Goal: Transaction & Acquisition: Purchase product/service

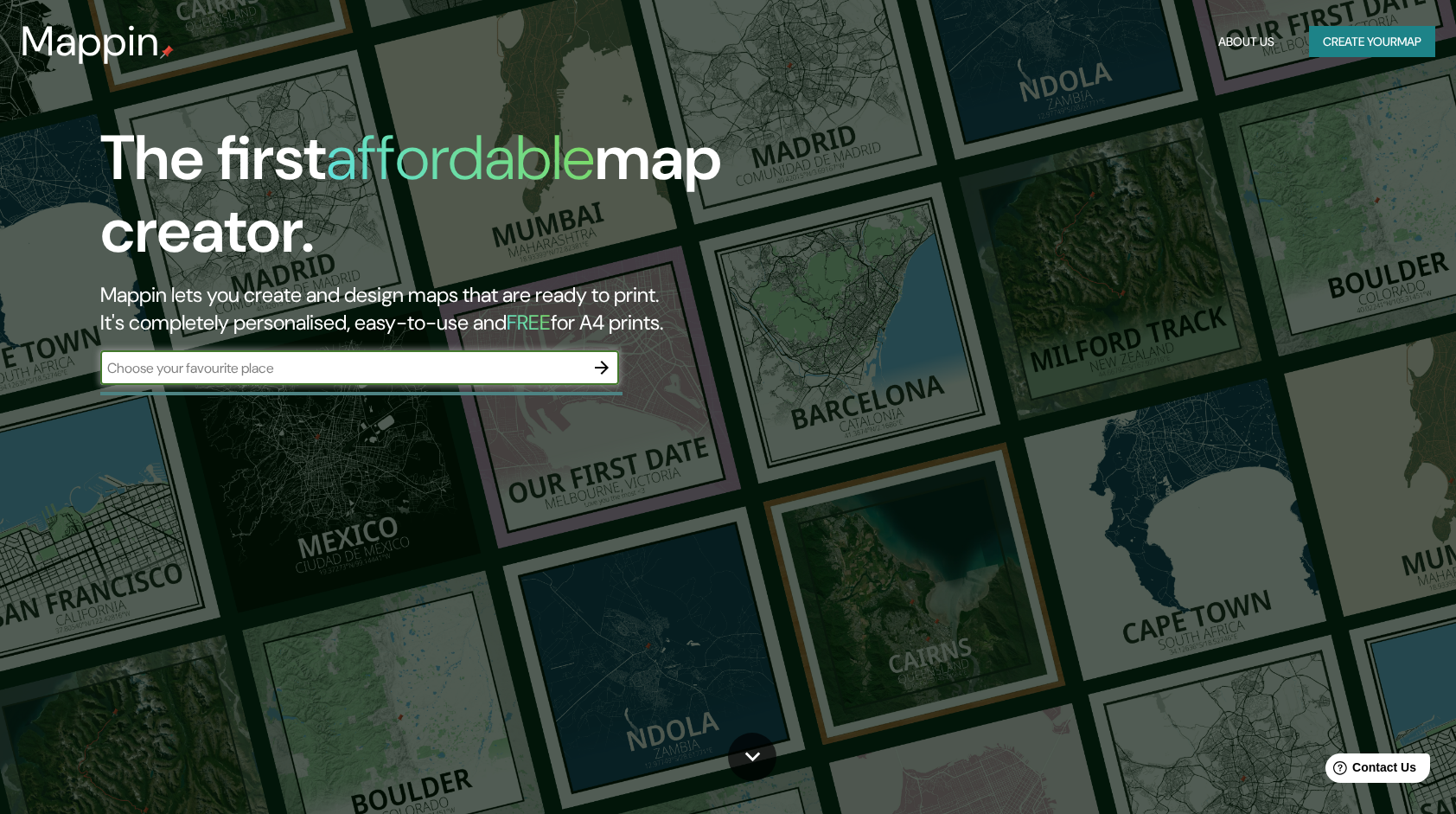
click at [1365, 36] on button "Create your map" at bounding box center [1373, 42] width 126 height 32
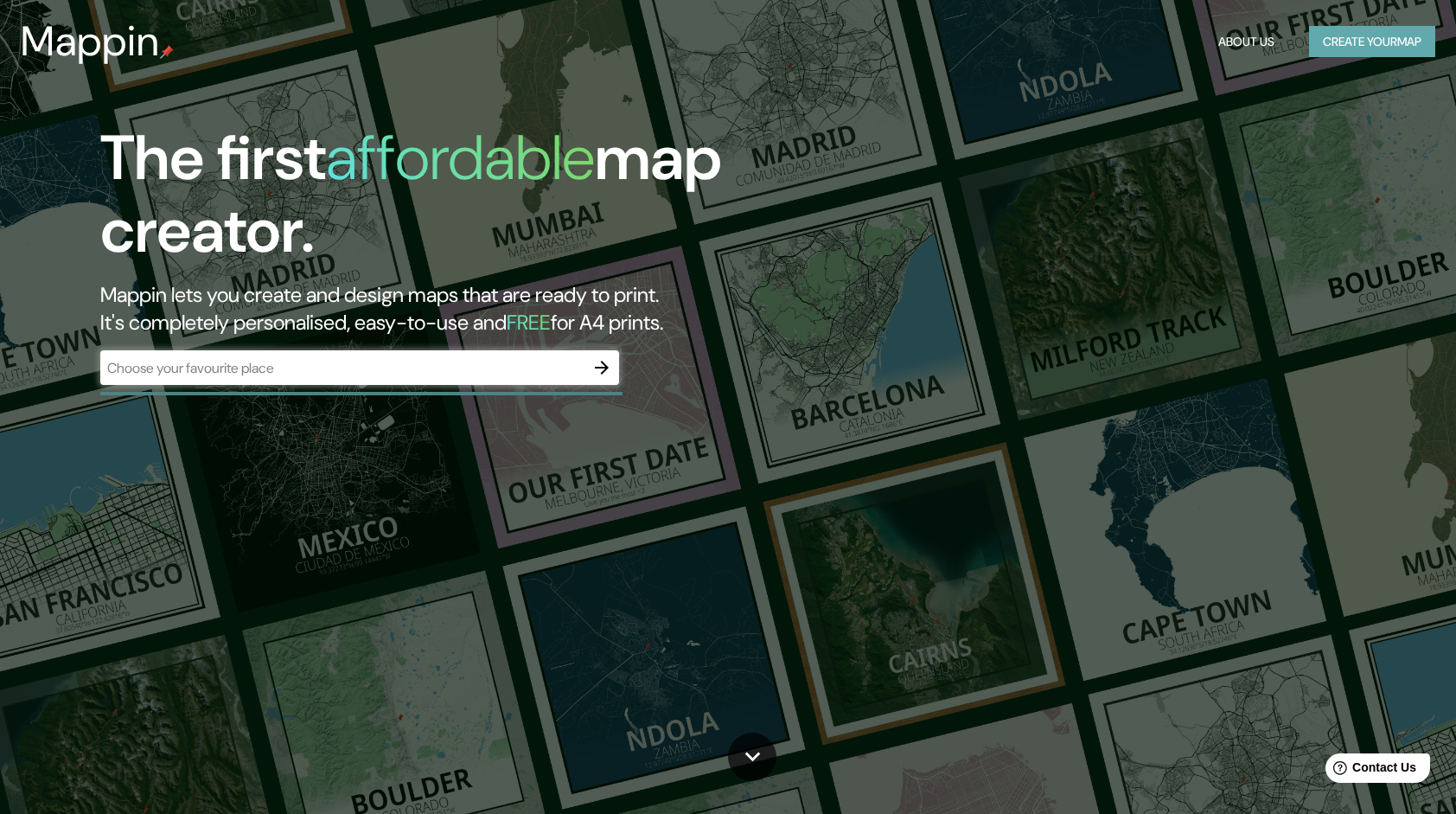
click at [1356, 37] on button "Create your map" at bounding box center [1373, 42] width 126 height 32
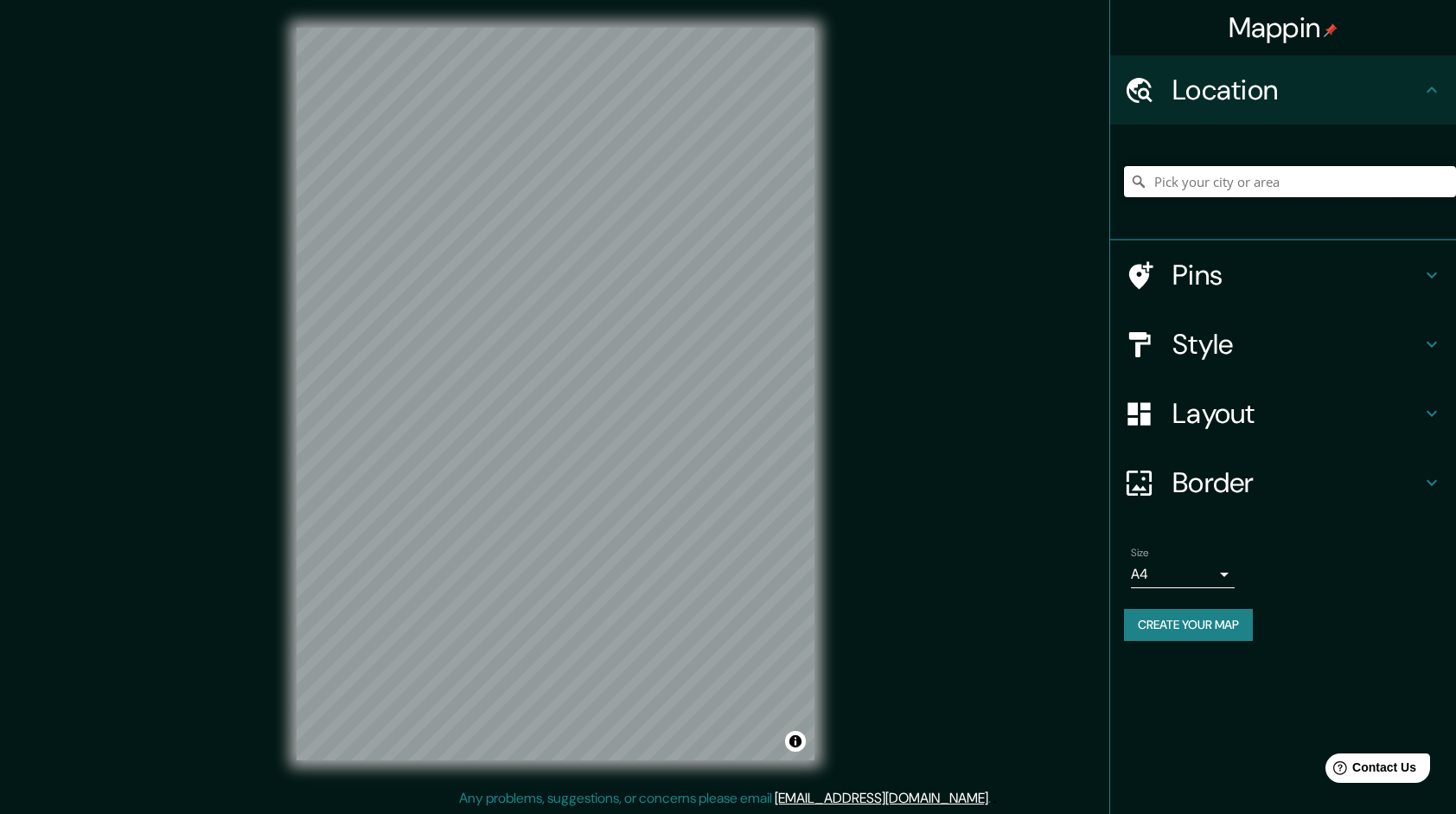
click at [1283, 176] on input "Pick your city or area" at bounding box center [1291, 182] width 332 height 31
paste input "Plaza de la Democracia y adyacente"
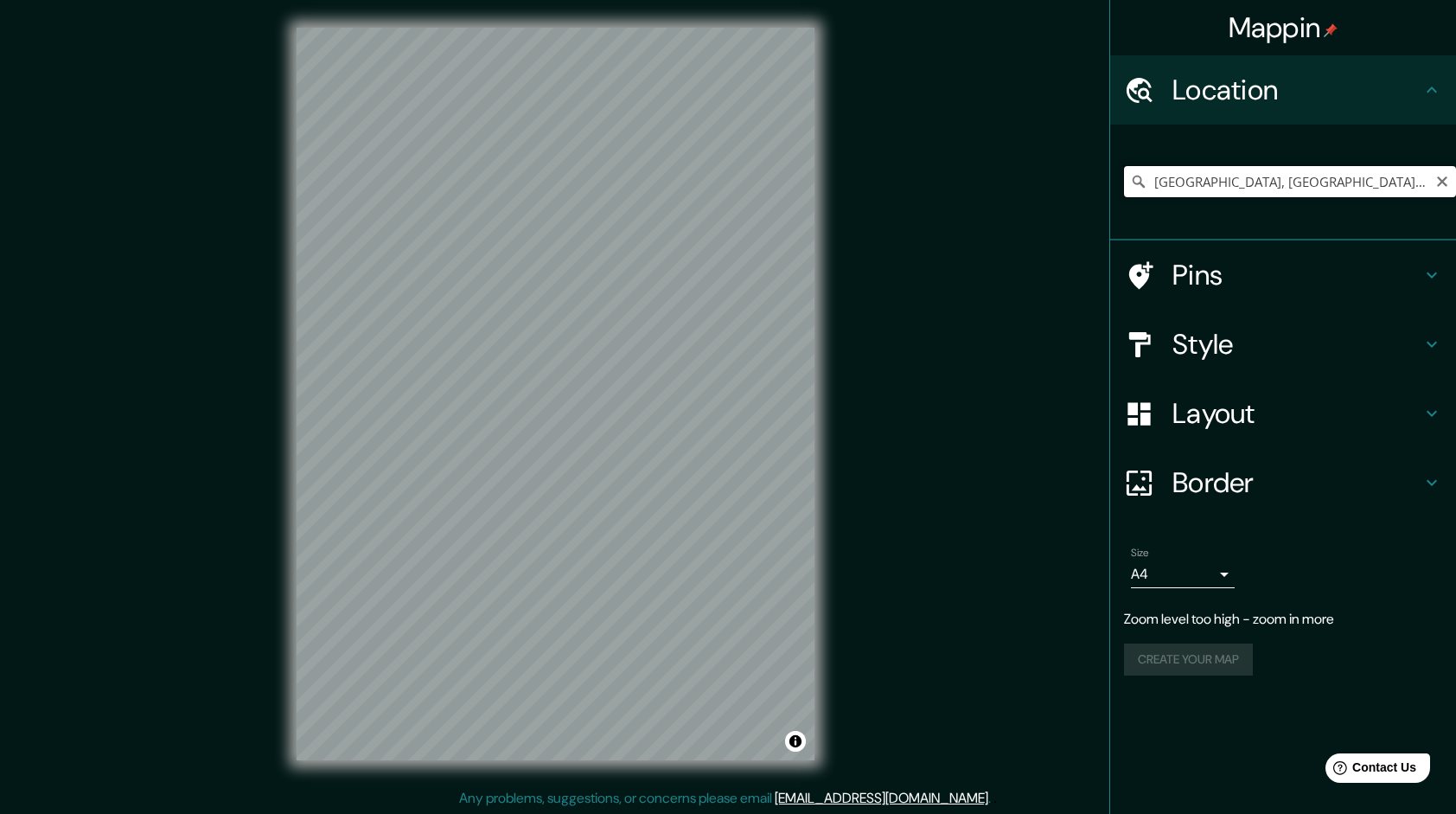
click at [1293, 182] on input "Landshut, Baviera, Alemania" at bounding box center [1291, 182] width 332 height 31
paste input "Plaza de la Democracia y adyacente"
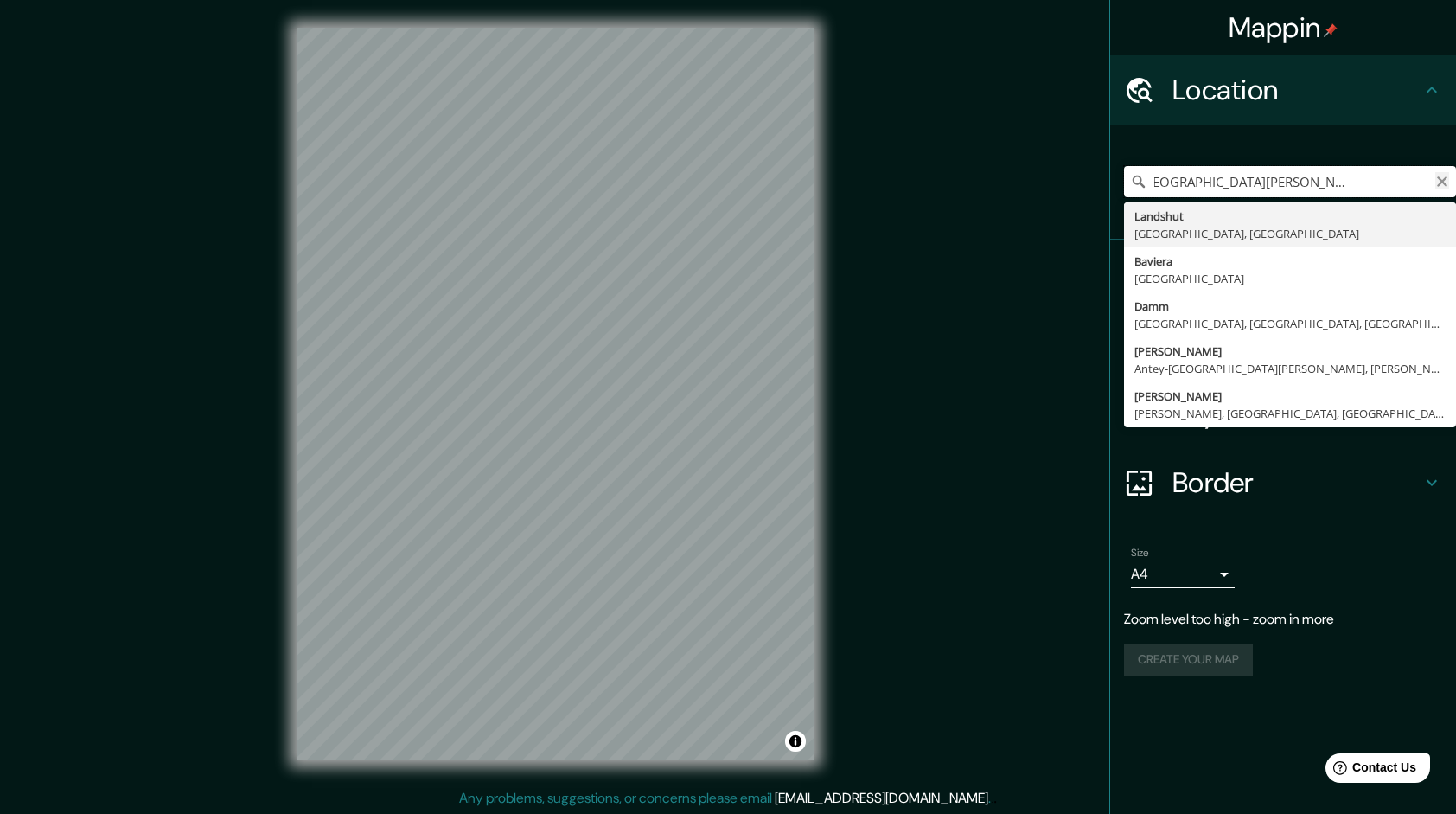
type input "Landshut, Baviera, AlePlaza de la Democracia y adyacentemania"
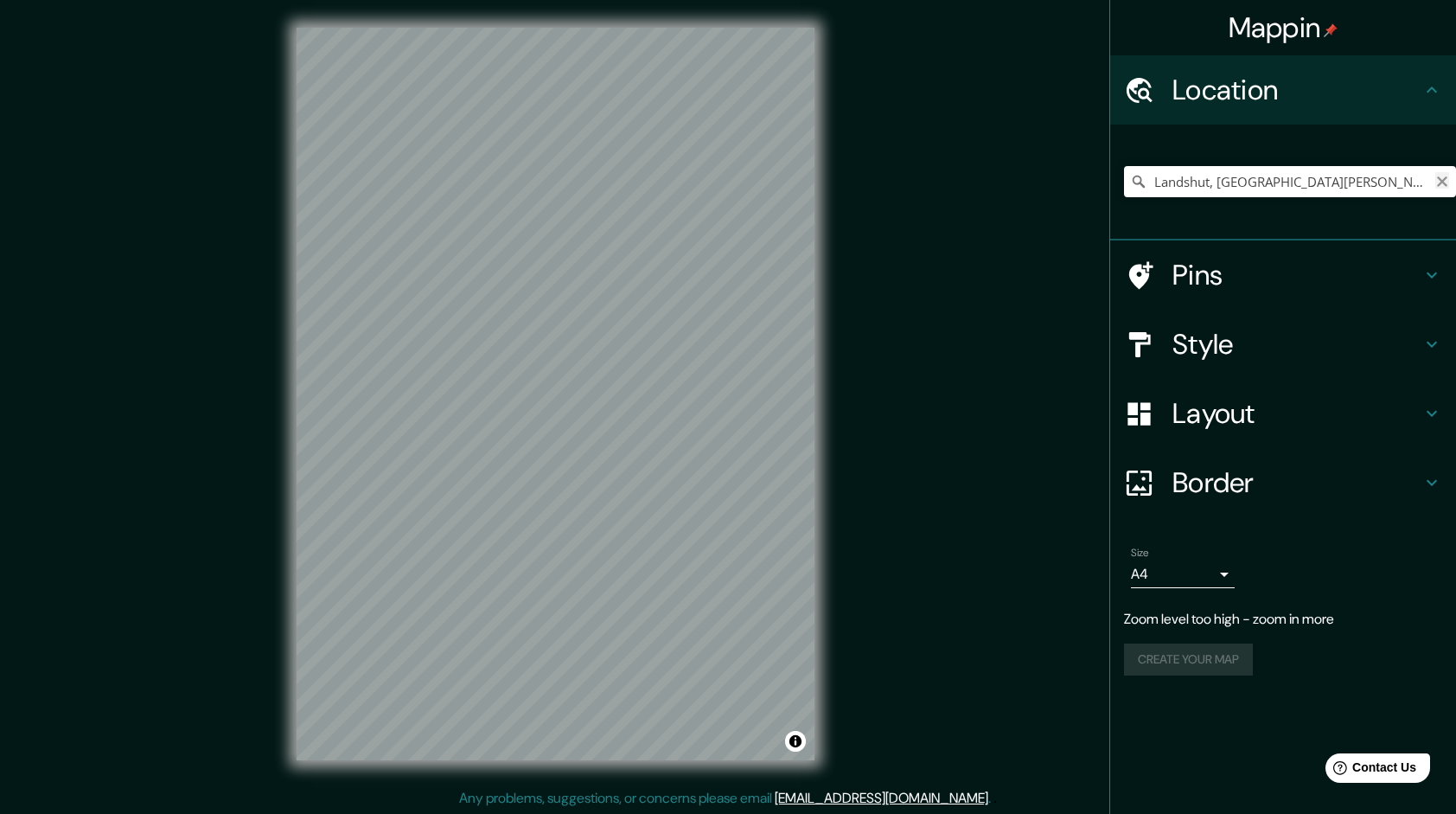
click at [1445, 179] on icon "Clear" at bounding box center [1442, 181] width 10 height 10
paste input "Plaza de la Democracia y adyacente"
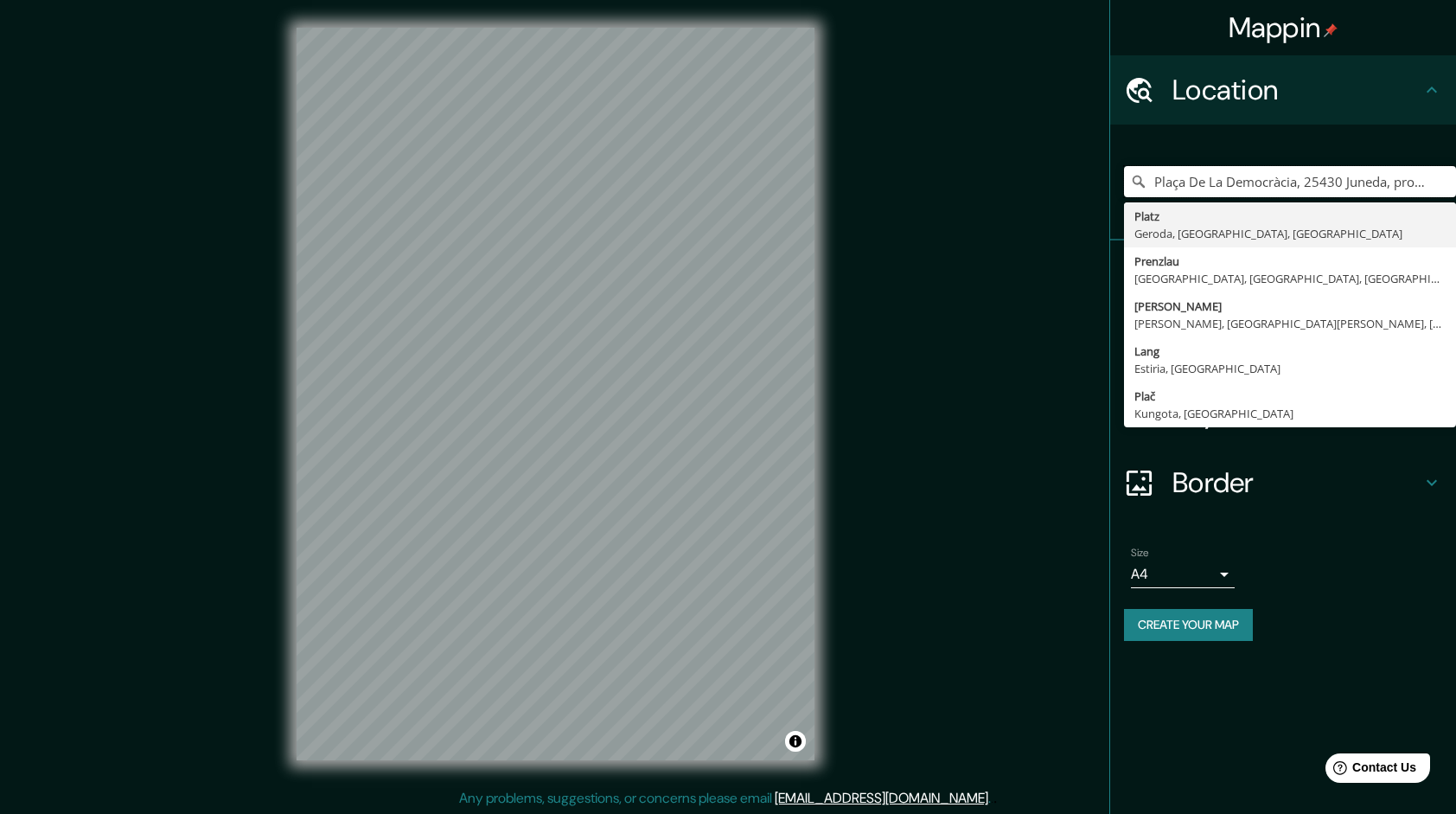
type input "Plaça De La Democràcia, 25430 Juneda, provincia de Lérida, España"
click at [960, 223] on div "Mappin Location Plaça De La Democràcia, 25430 Juneda, provincia de Lérida, Espa…" at bounding box center [728, 407] width 1456 height 816
click at [1180, 183] on input "Plaça De La Democràcia, 25430 Juneda, provincia de Lérida, España" at bounding box center [1291, 182] width 332 height 31
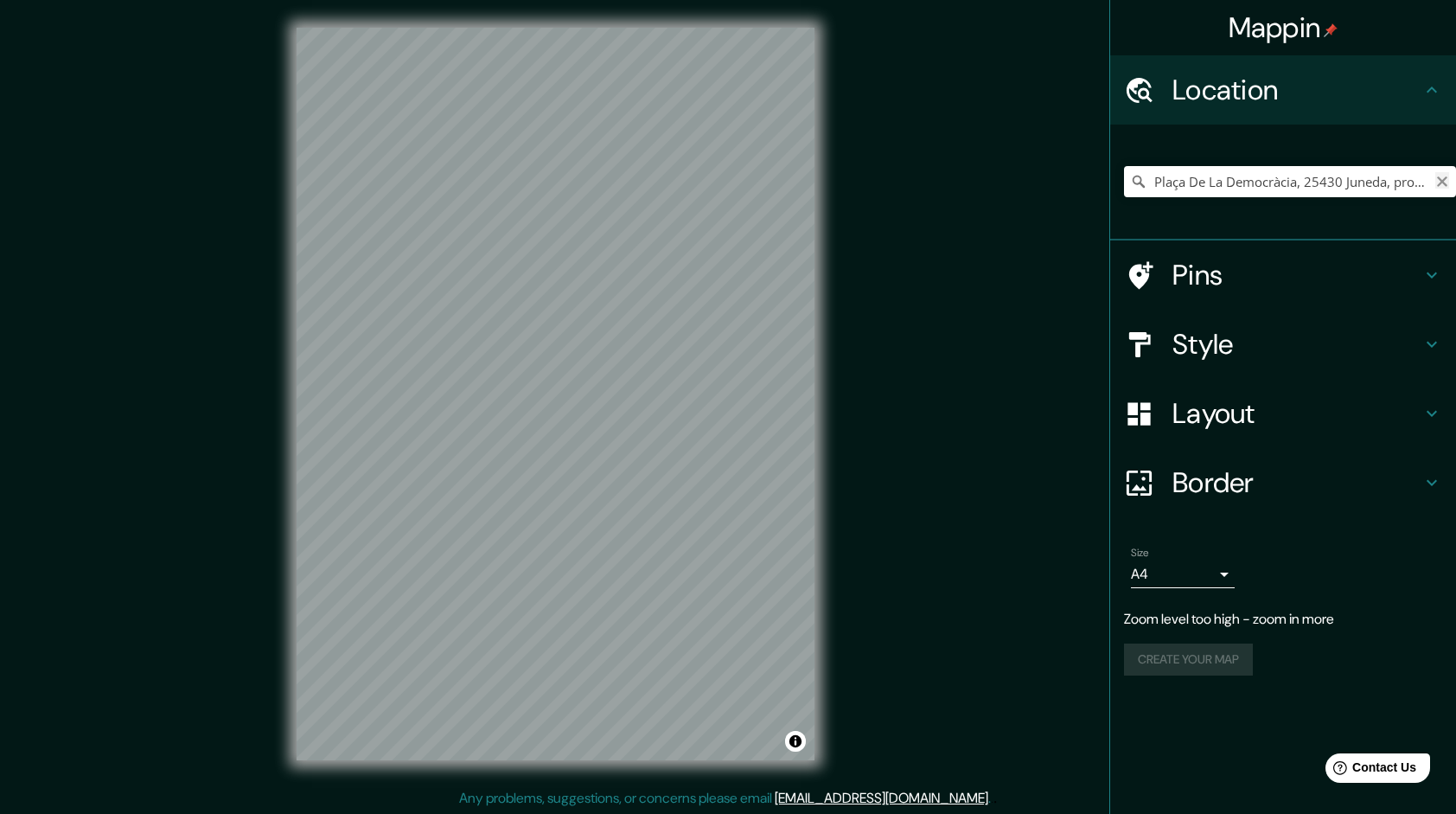
click at [1444, 185] on icon "Clear" at bounding box center [1442, 181] width 14 height 14
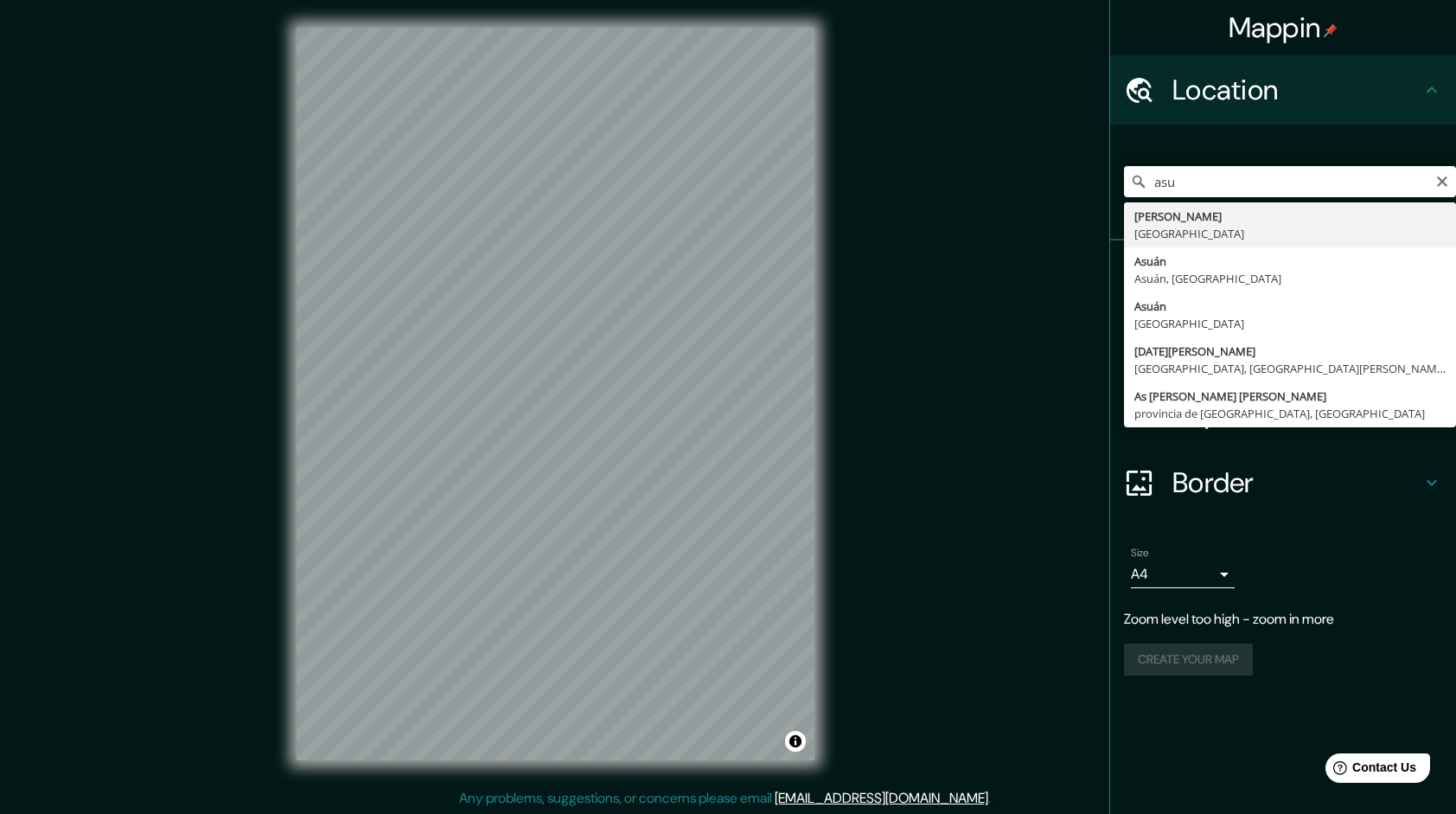
type input "Asunción, Paraguay"
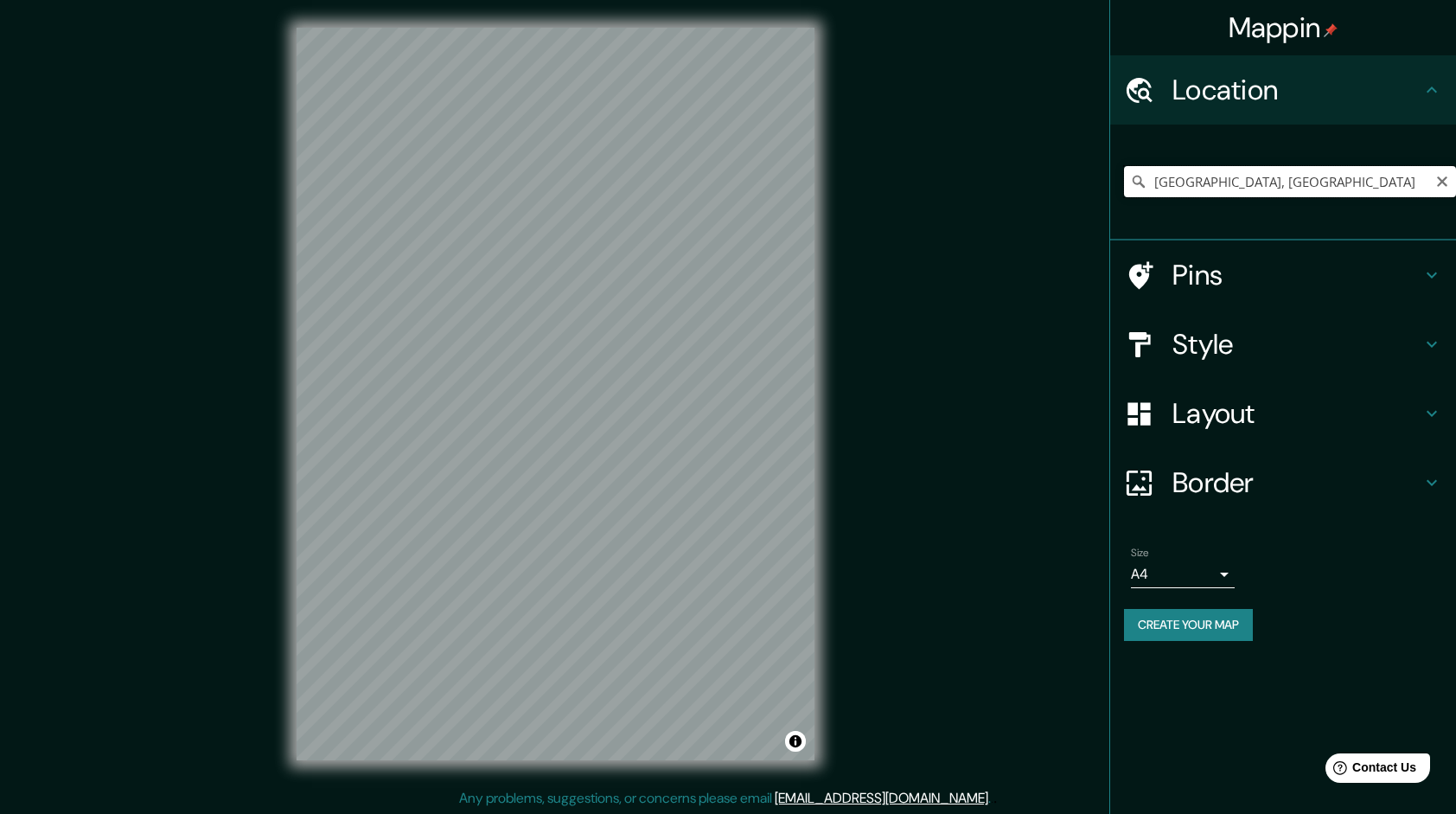
click at [1306, 191] on input "Asunción, Paraguay" at bounding box center [1291, 182] width 332 height 31
drag, startPoint x: 1448, startPoint y: 178, endPoint x: 1437, endPoint y: 182, distance: 11.7
click at [1447, 178] on icon "Clear" at bounding box center [1442, 181] width 14 height 14
paste input "P988+J3G, [GEOGRAPHIC_DATA][PERSON_NAME]"
type input "[PERSON_NAME], 001101, [GEOGRAPHIC_DATA]"
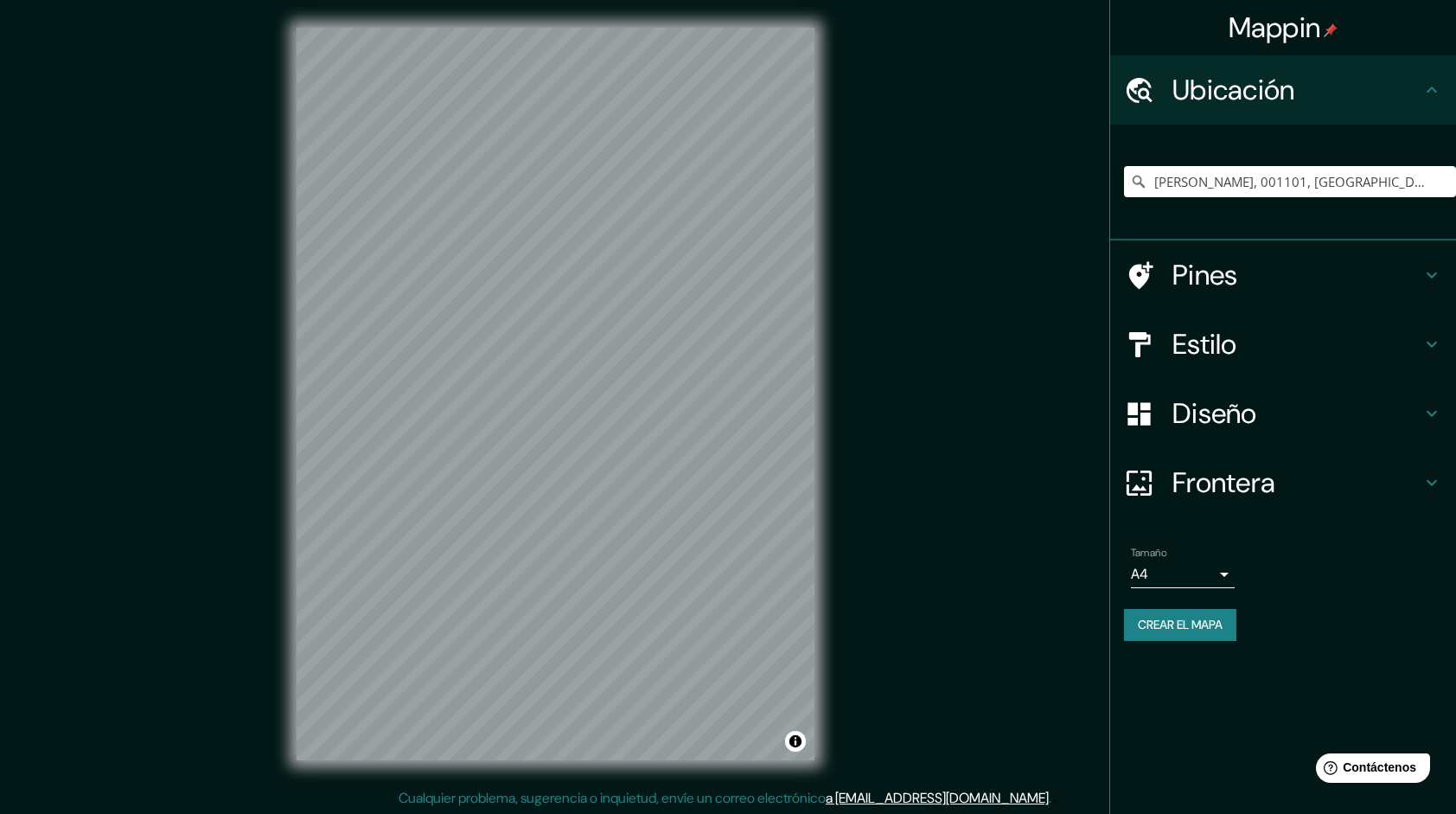
click at [1237, 335] on h4 "Estilo" at bounding box center [1297, 344] width 249 height 34
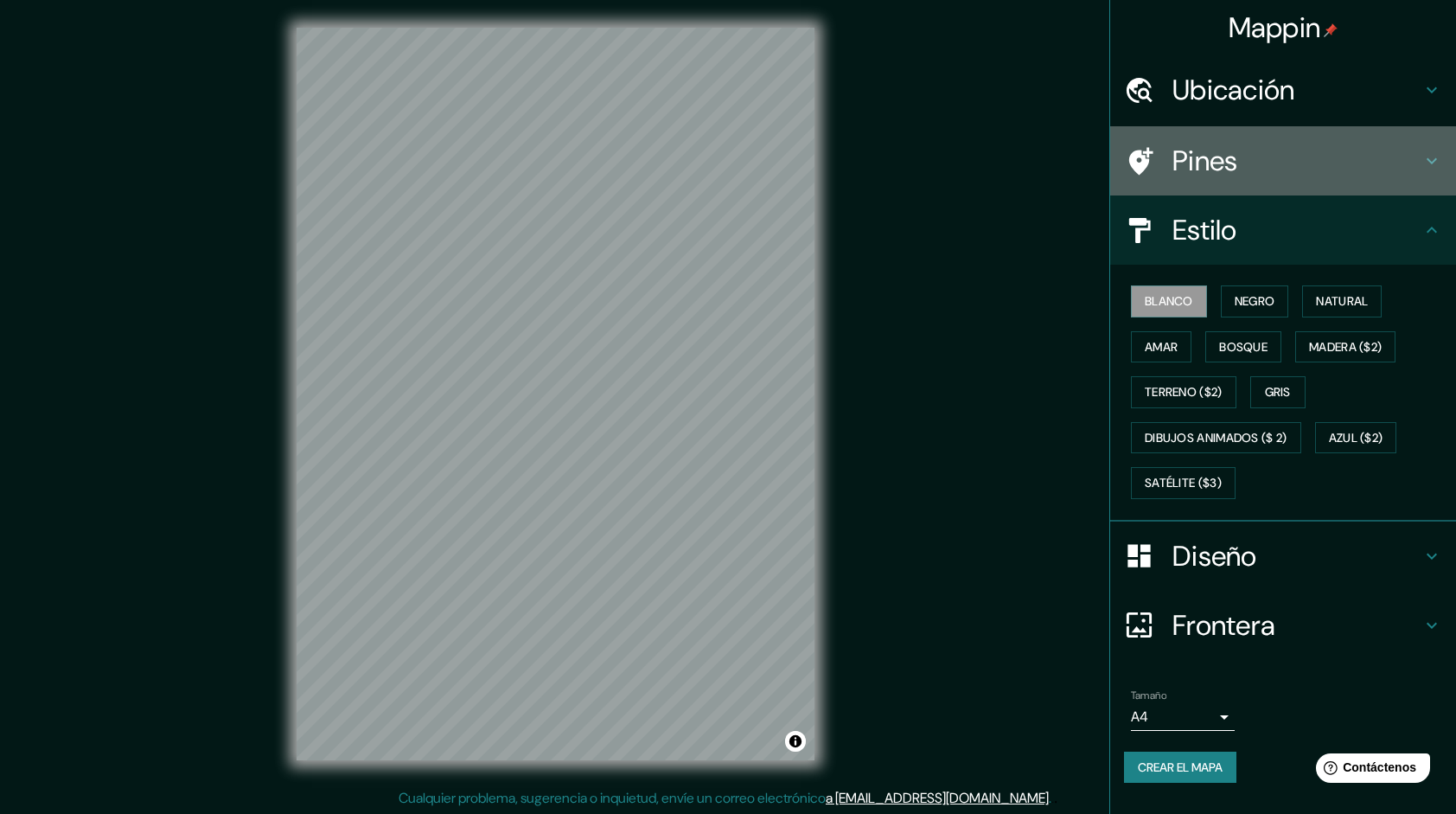
click at [1227, 168] on h4 "Pines" at bounding box center [1297, 161] width 249 height 34
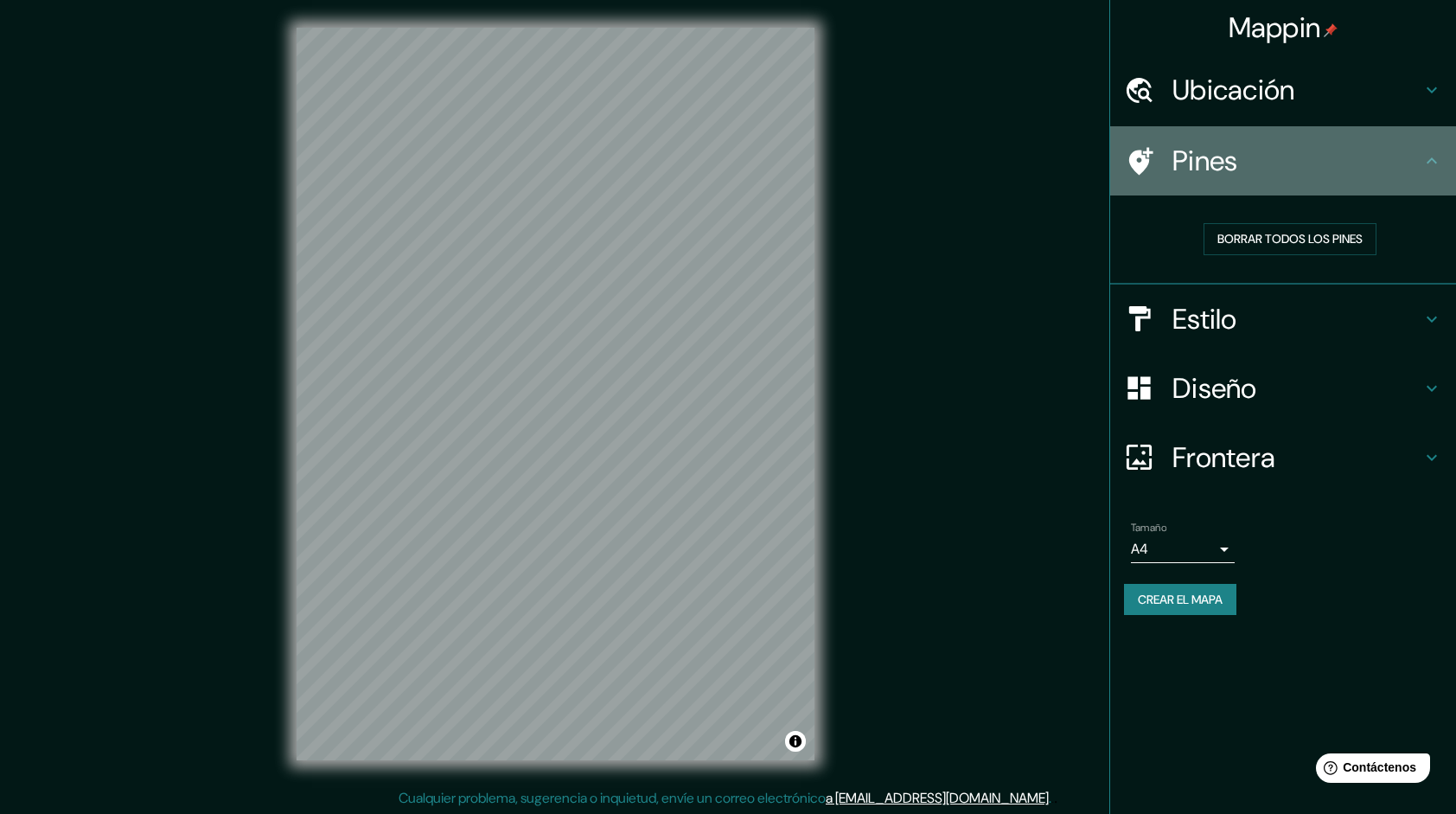
click at [1227, 168] on h4 "Pines" at bounding box center [1297, 161] width 249 height 34
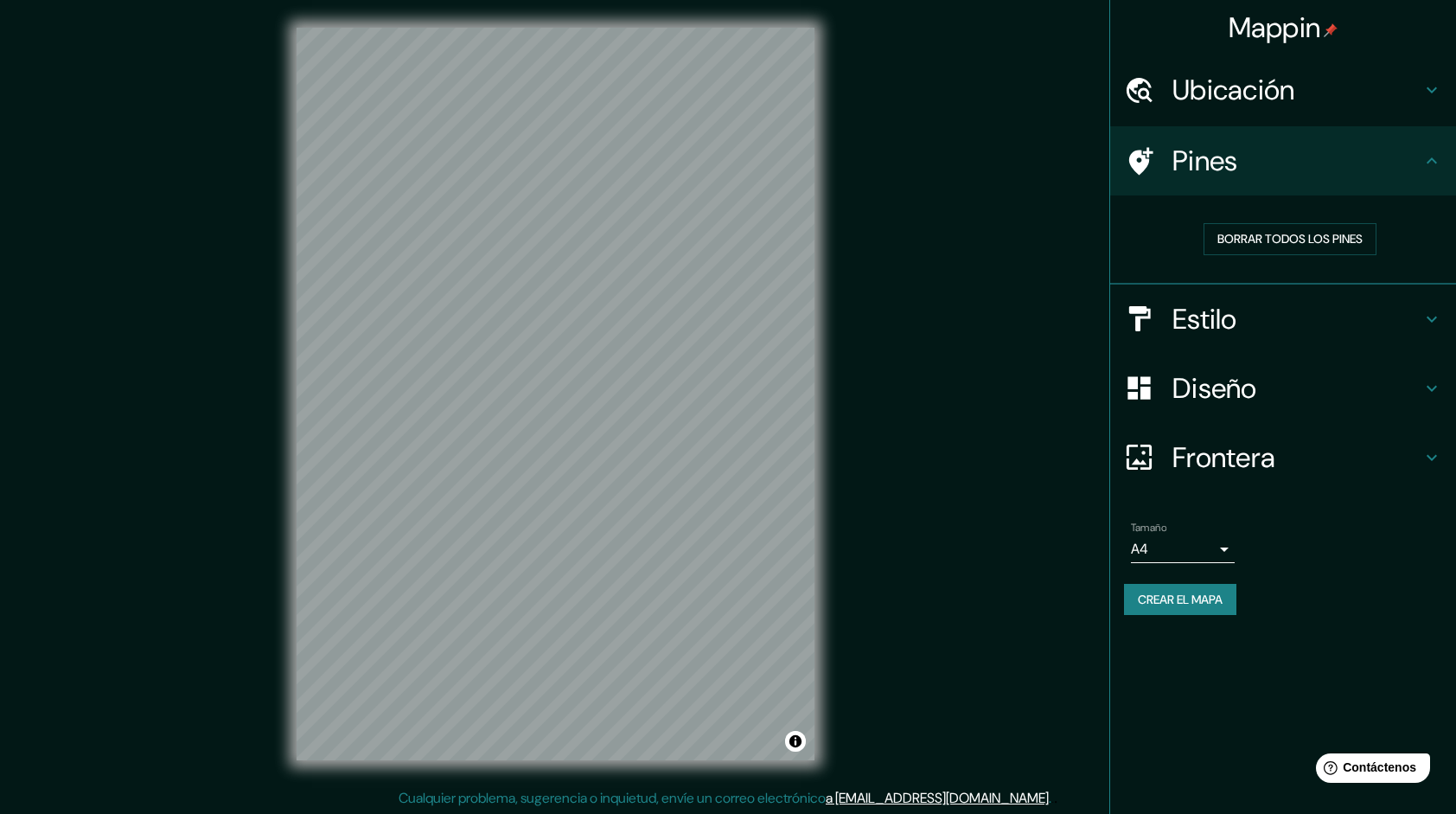
click at [1142, 153] on icon at bounding box center [1140, 162] width 31 height 31
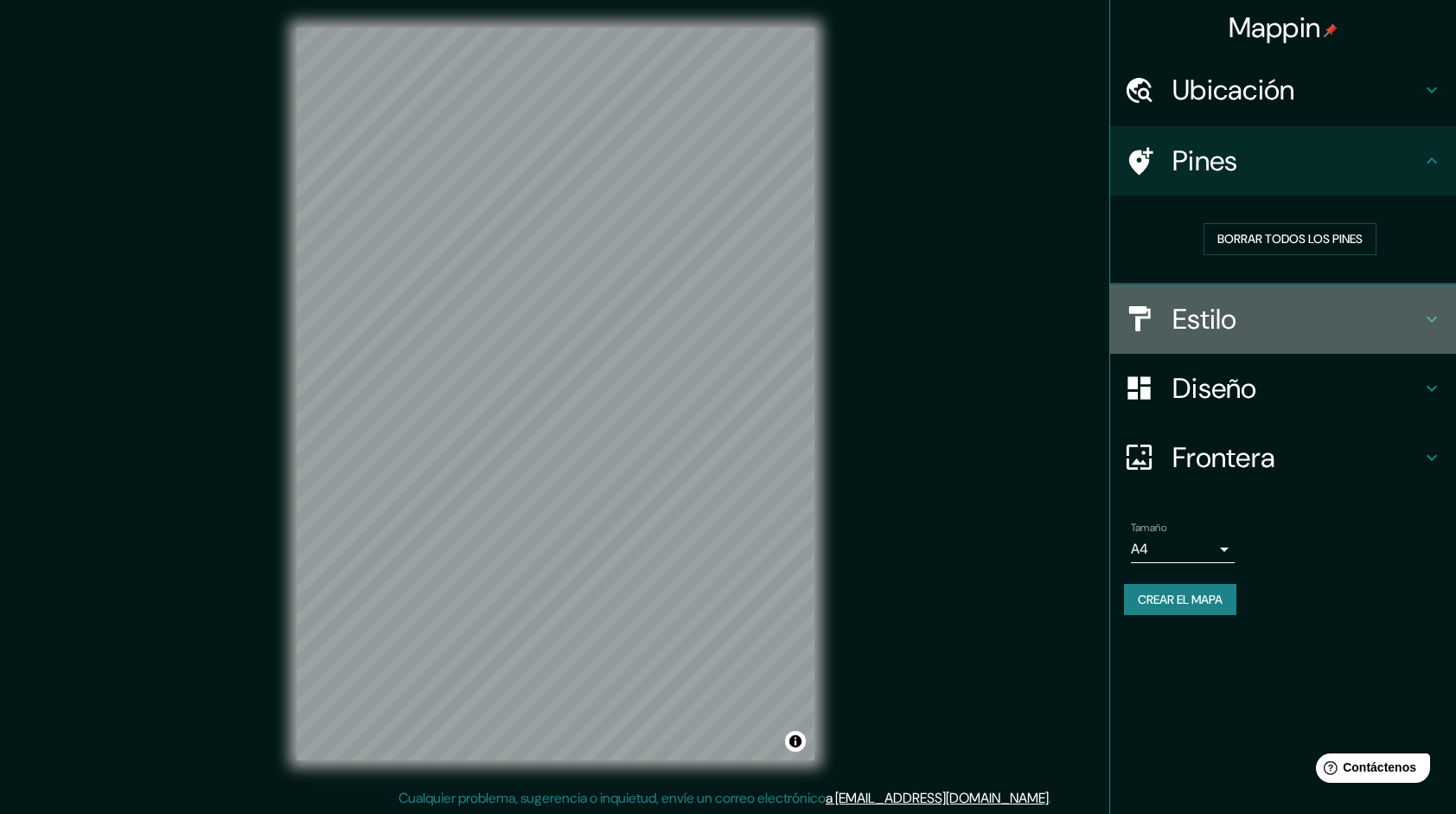
click at [1189, 322] on h4 "Estilo" at bounding box center [1297, 319] width 249 height 34
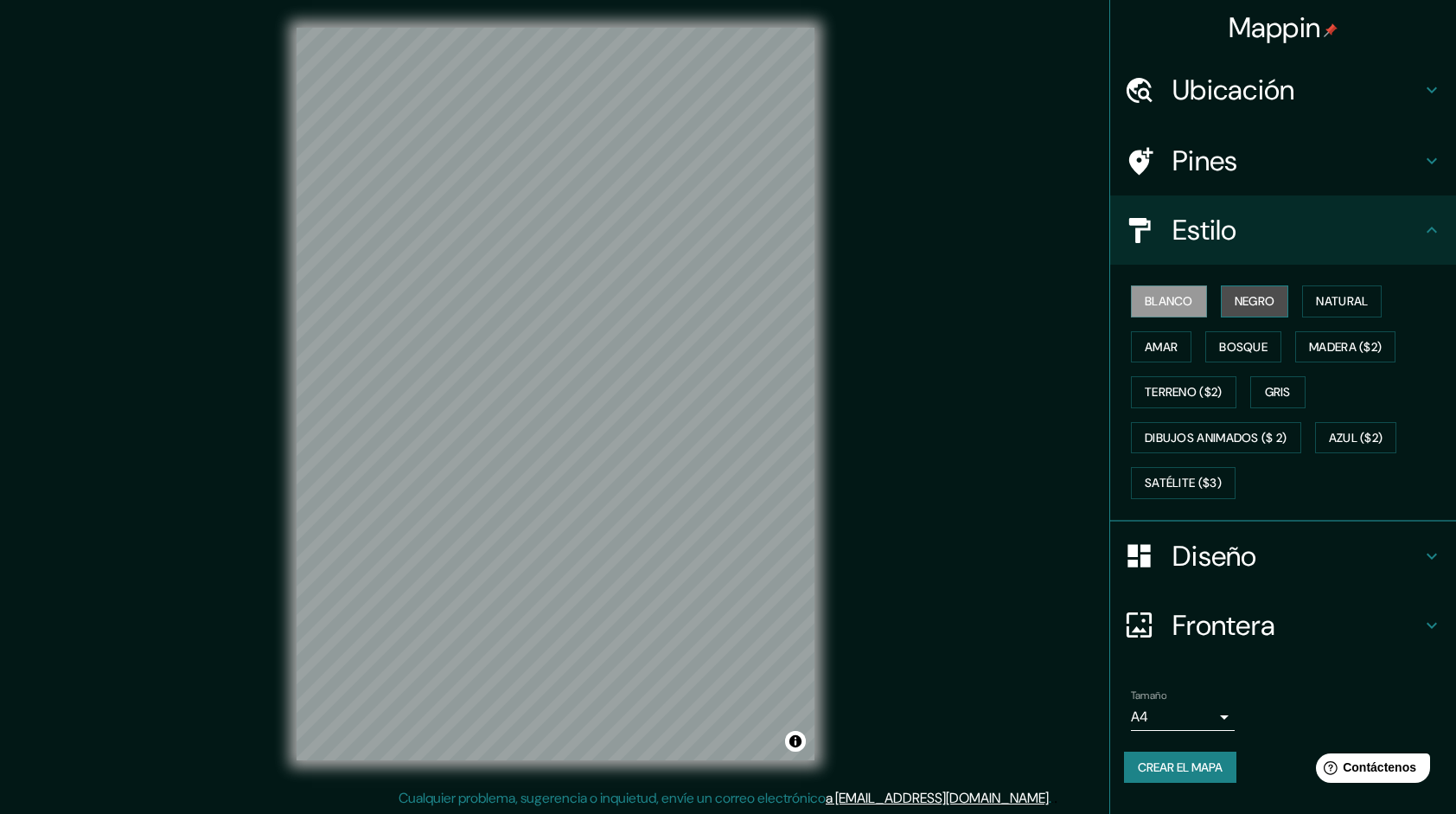
click at [1228, 302] on button "Negro" at bounding box center [1255, 301] width 69 height 32
click at [1327, 303] on font "Natural" at bounding box center [1341, 302] width 51 height 22
click at [1178, 350] on font "Amar" at bounding box center [1162, 347] width 33 height 22
click at [1229, 346] on font "Bosque" at bounding box center [1244, 347] width 49 height 22
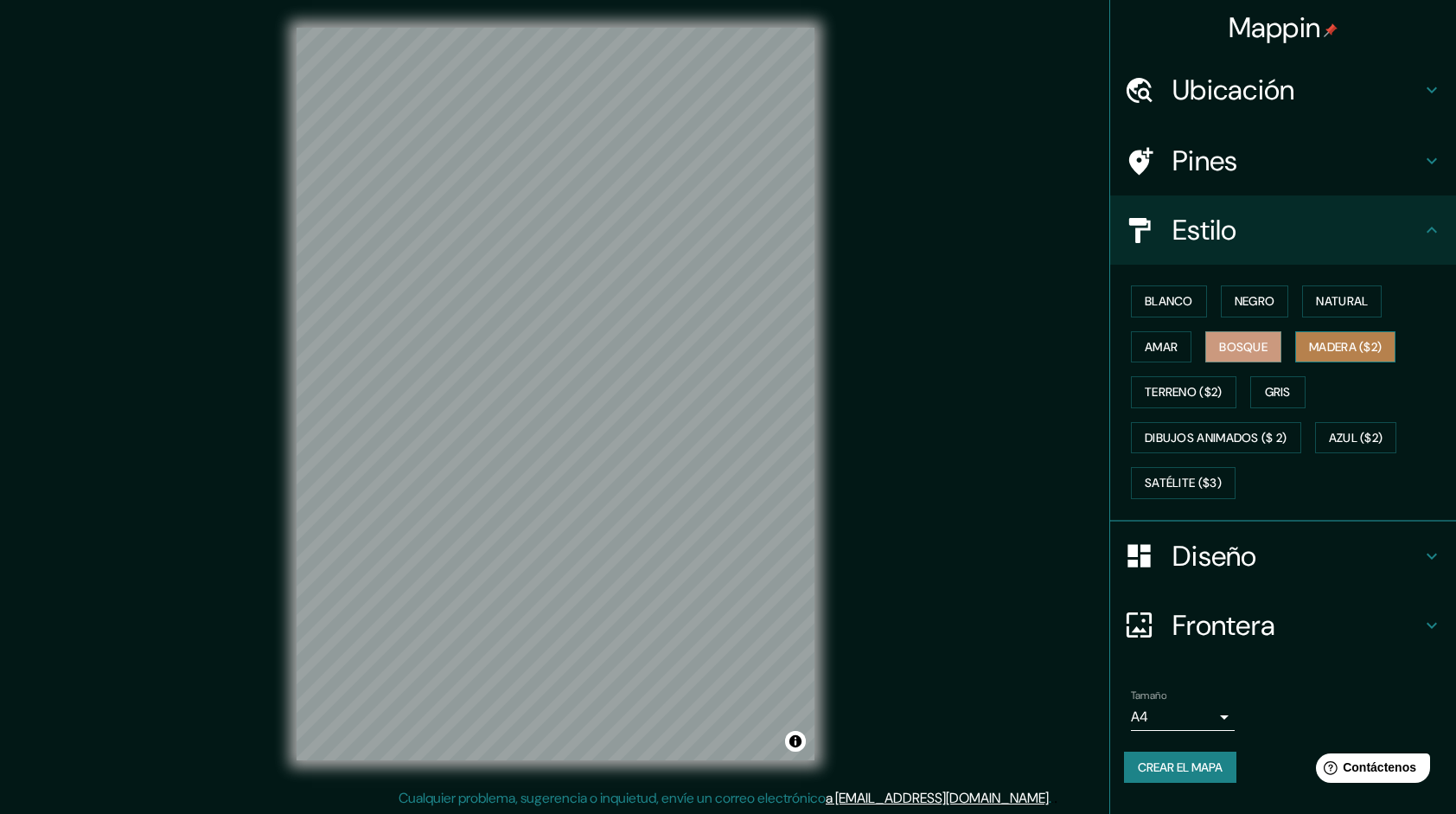
click at [1309, 350] on button "Madera ($2)" at bounding box center [1345, 347] width 100 height 32
click at [1202, 398] on font "Terreno ($2)" at bounding box center [1184, 392] width 78 height 22
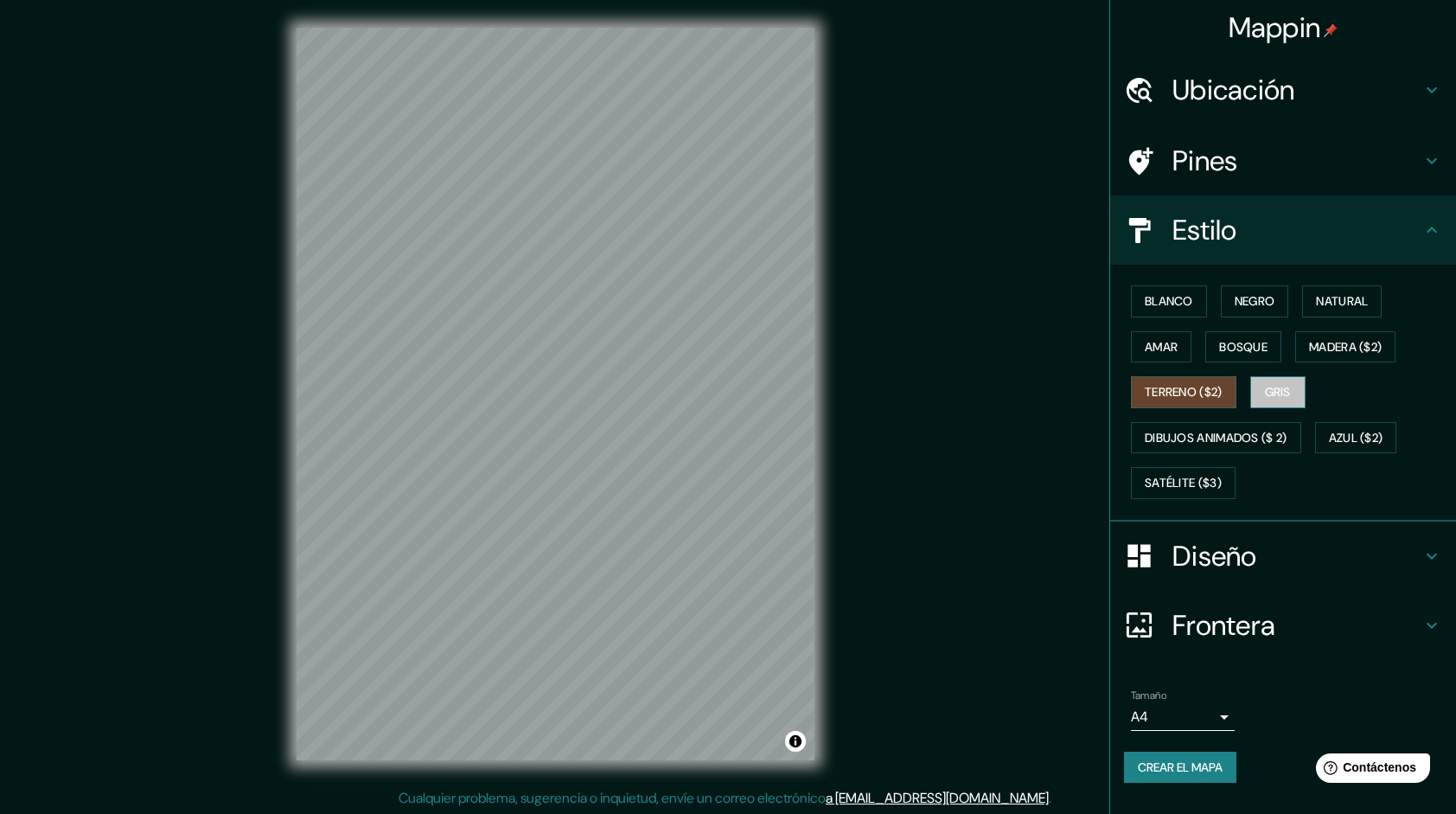
click at [1265, 397] on button "Gris" at bounding box center [1277, 391] width 55 height 32
click at [1212, 427] on font "Dibujos animados ($ 2)" at bounding box center [1217, 438] width 143 height 22
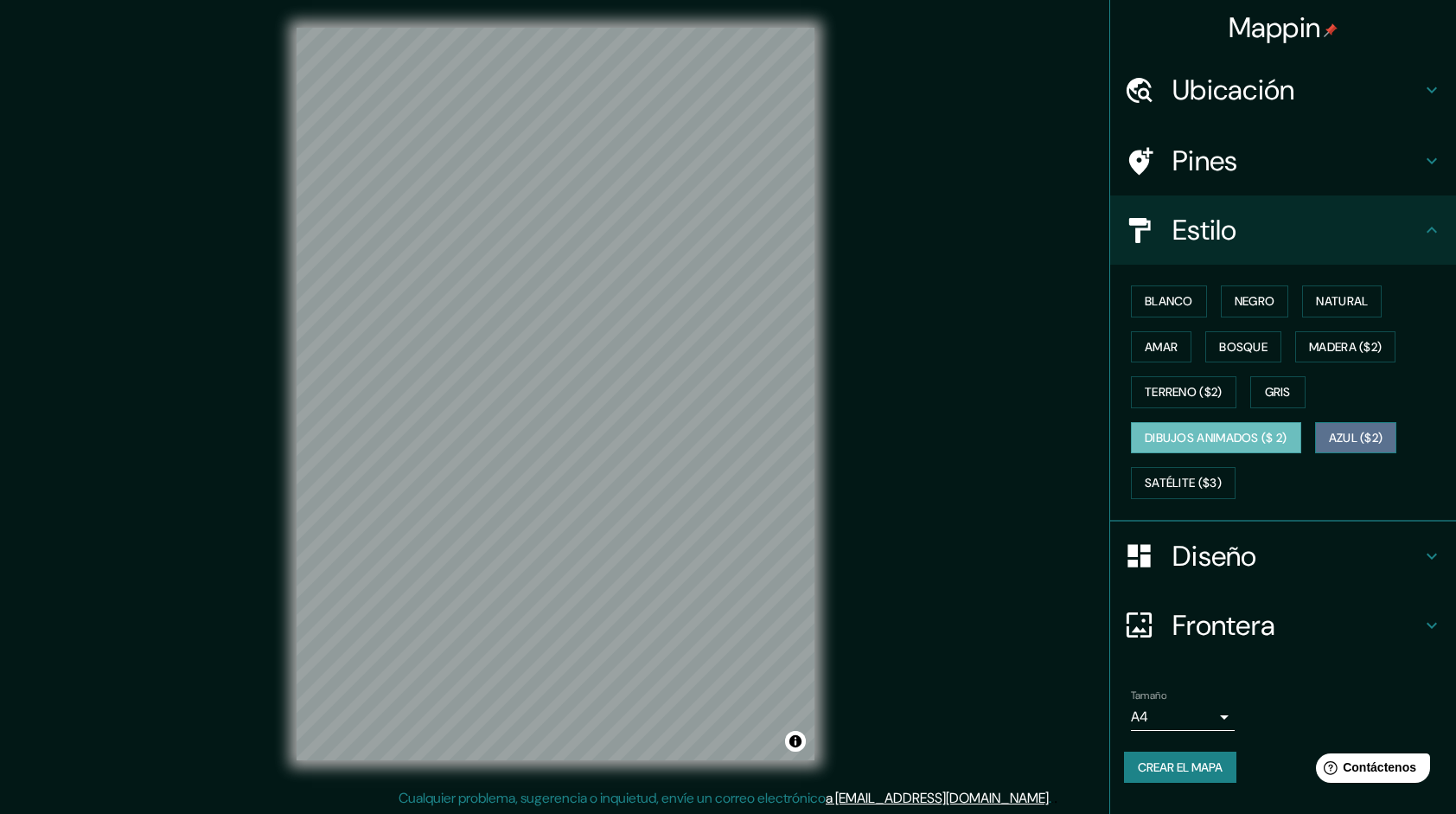
click at [1368, 433] on font "Azul ($2)" at bounding box center [1357, 438] width 54 height 22
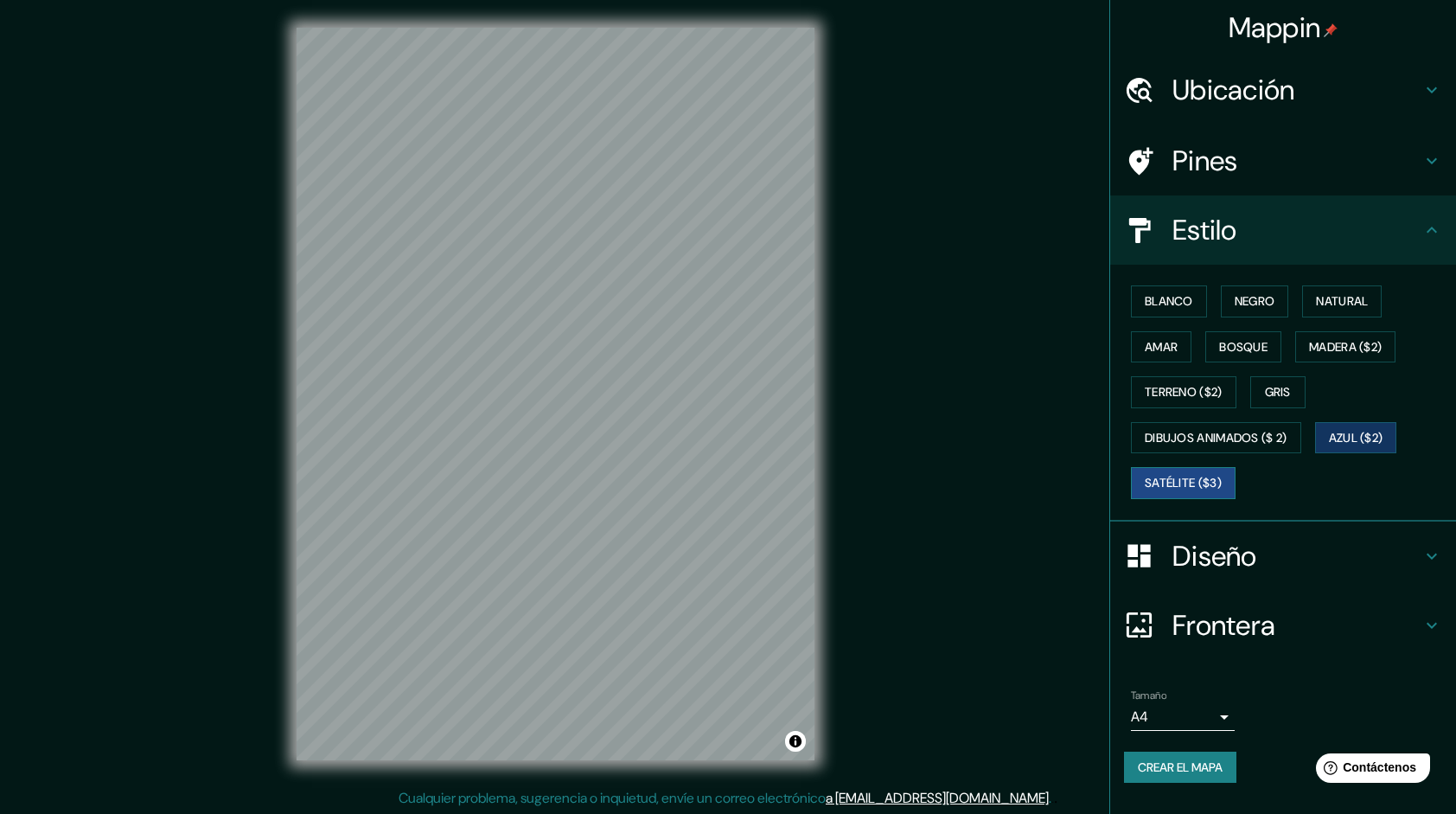
click at [1214, 482] on font "Satélite ($3)" at bounding box center [1183, 483] width 77 height 22
click at [1349, 445] on font "Azul ($2)" at bounding box center [1357, 438] width 54 height 22
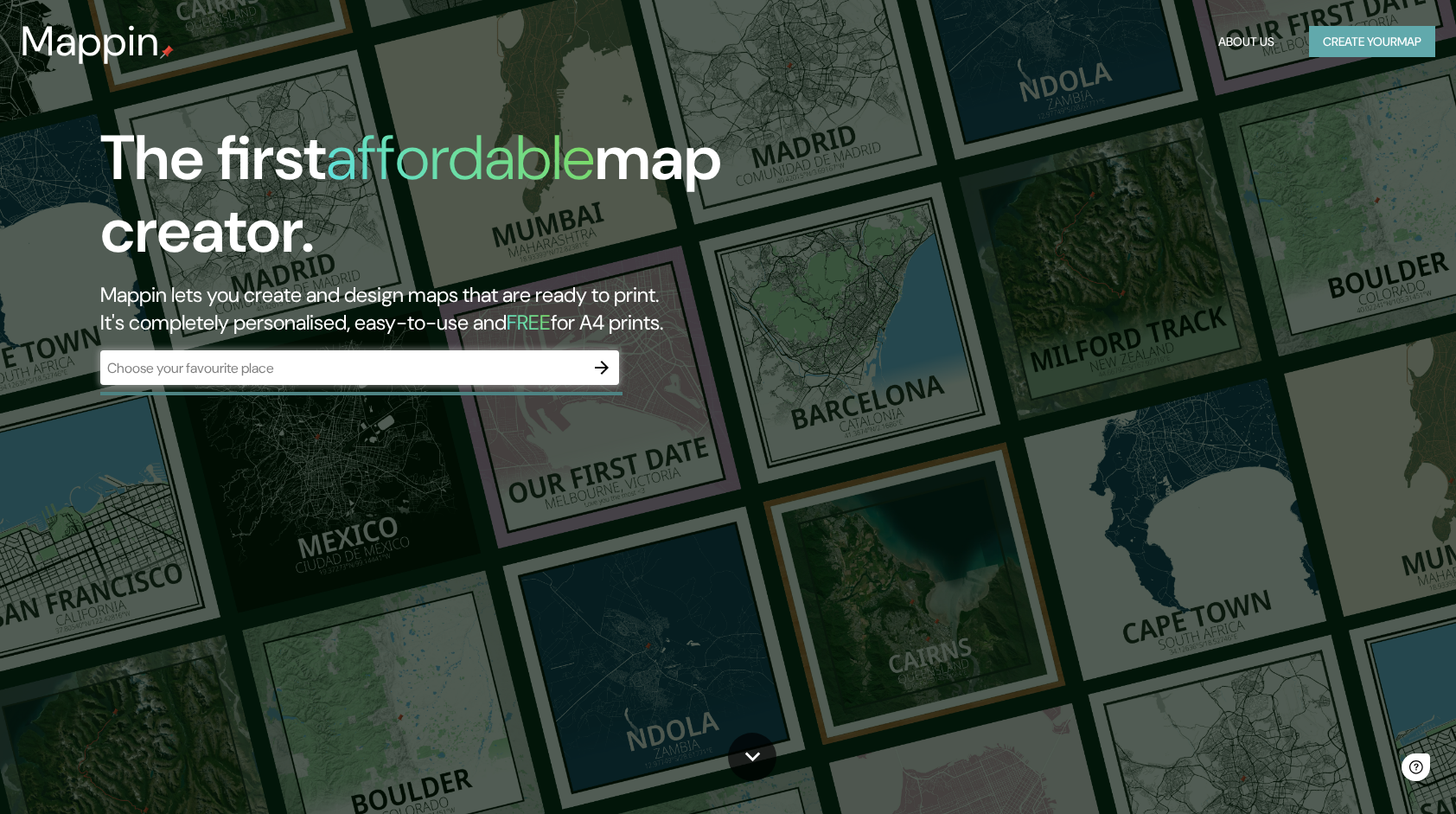
click at [1381, 38] on button "Create your map" at bounding box center [1373, 42] width 126 height 32
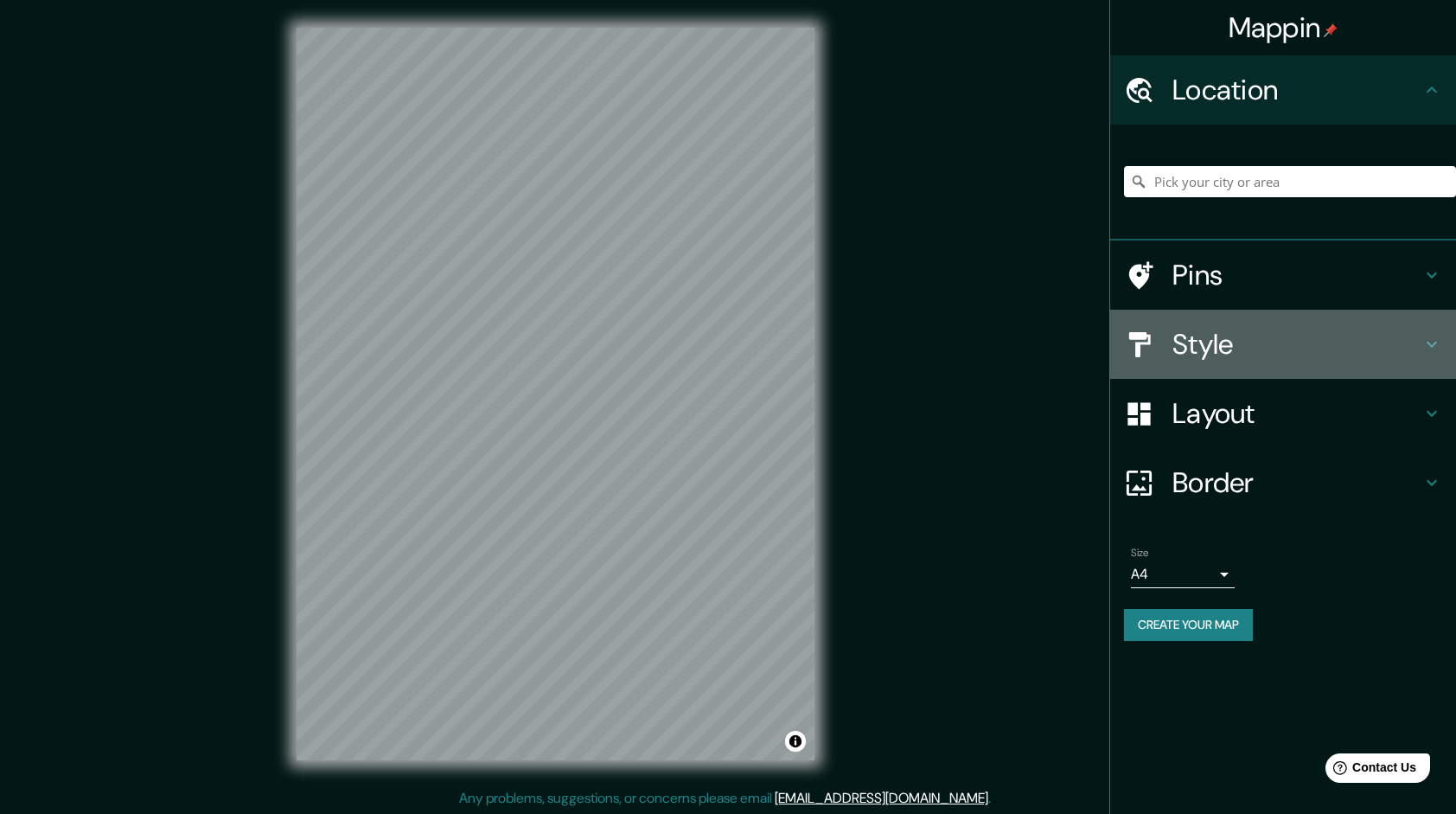
click at [1190, 338] on h4 "Style" at bounding box center [1297, 344] width 249 height 34
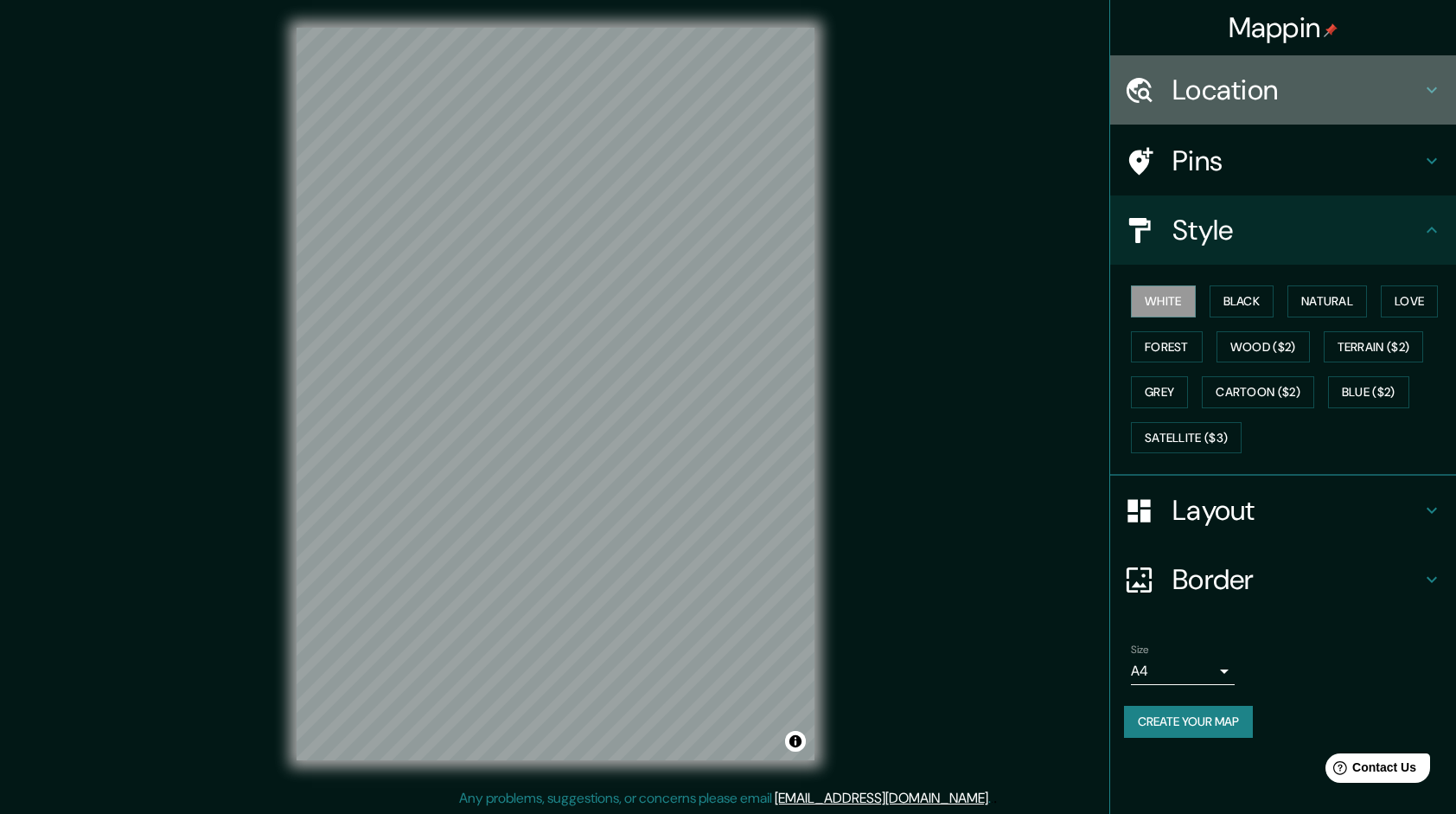
click at [1327, 93] on h4 "Location" at bounding box center [1297, 89] width 249 height 34
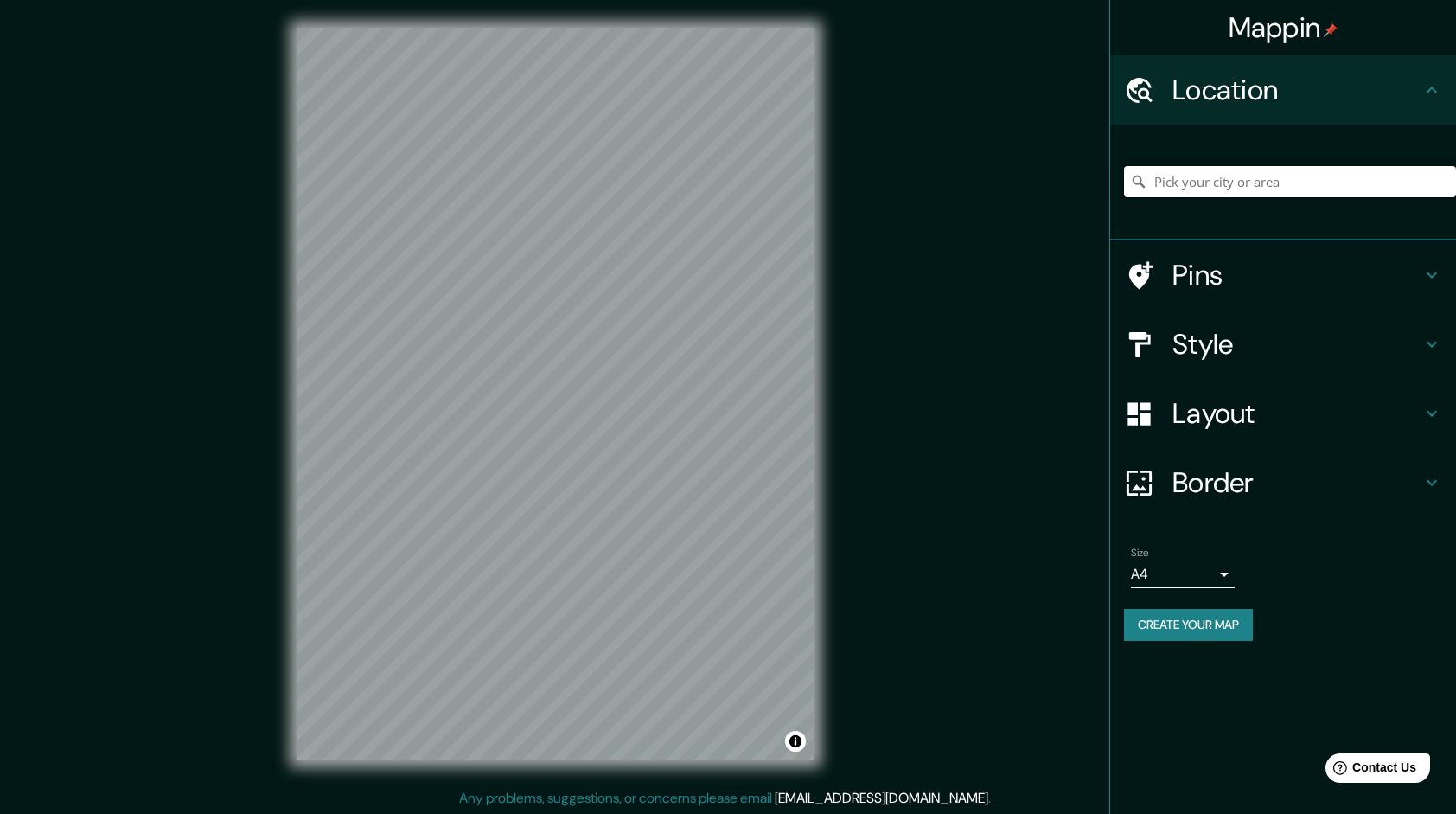
click at [1230, 182] on input "Pick your city or area" at bounding box center [1291, 182] width 332 height 31
paste input "P988+J3G, [GEOGRAPHIC_DATA][PERSON_NAME]"
type input "[PERSON_NAME], 001101, [GEOGRAPHIC_DATA]"
click at [1158, 353] on div at bounding box center [1149, 345] width 49 height 31
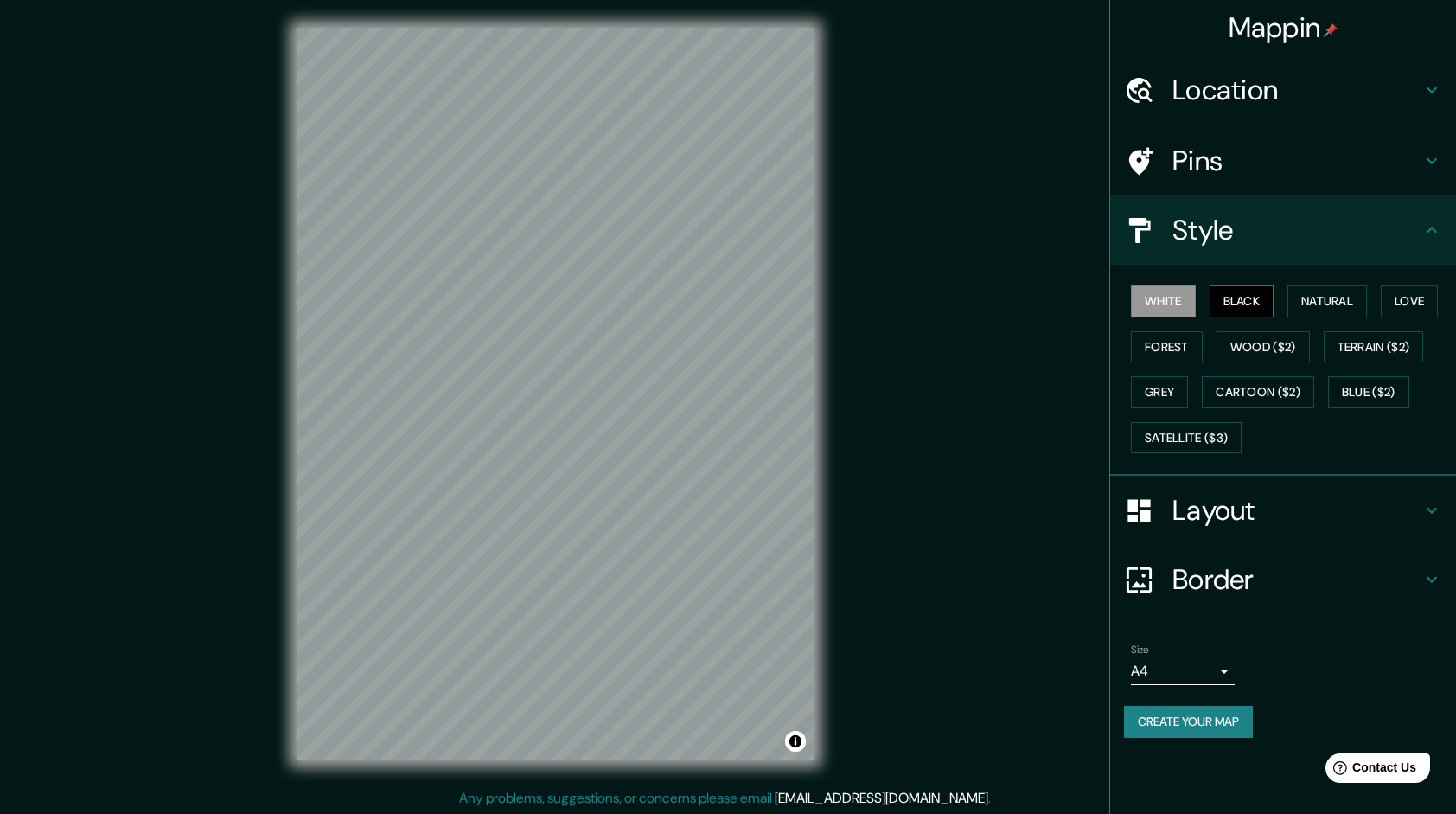
click at [1221, 302] on button "Black" at bounding box center [1242, 301] width 65 height 32
click at [1320, 297] on button "Natural" at bounding box center [1328, 301] width 79 height 32
click at [1397, 303] on button "Love" at bounding box center [1409, 301] width 57 height 32
click at [1190, 346] on button "Forest" at bounding box center [1166, 347] width 71 height 32
click at [1255, 346] on button "Wood ($2)" at bounding box center [1263, 347] width 93 height 32
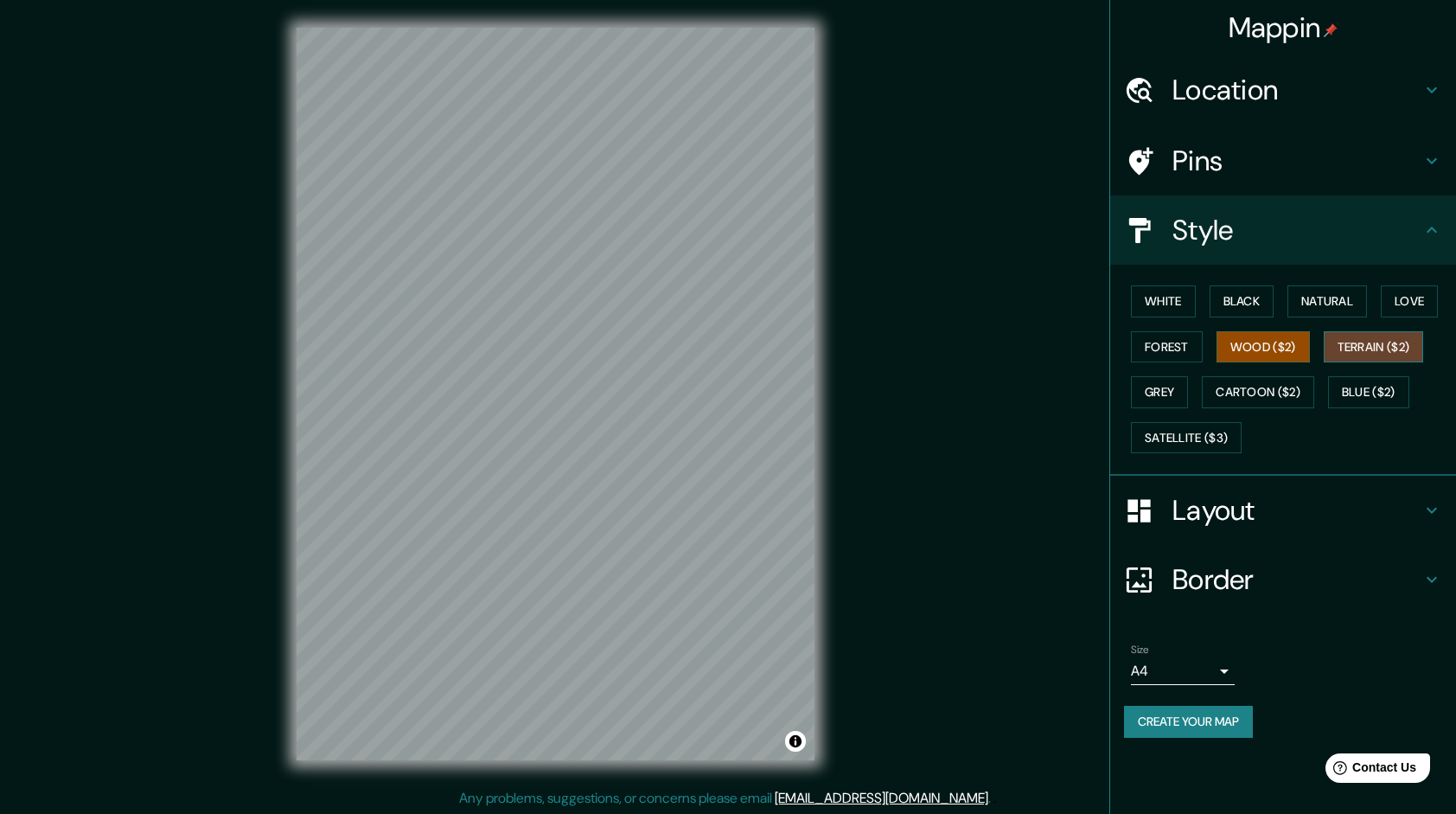
click at [1402, 342] on button "Terrain ($2)" at bounding box center [1374, 347] width 100 height 32
click at [1152, 394] on button "Grey" at bounding box center [1159, 391] width 57 height 32
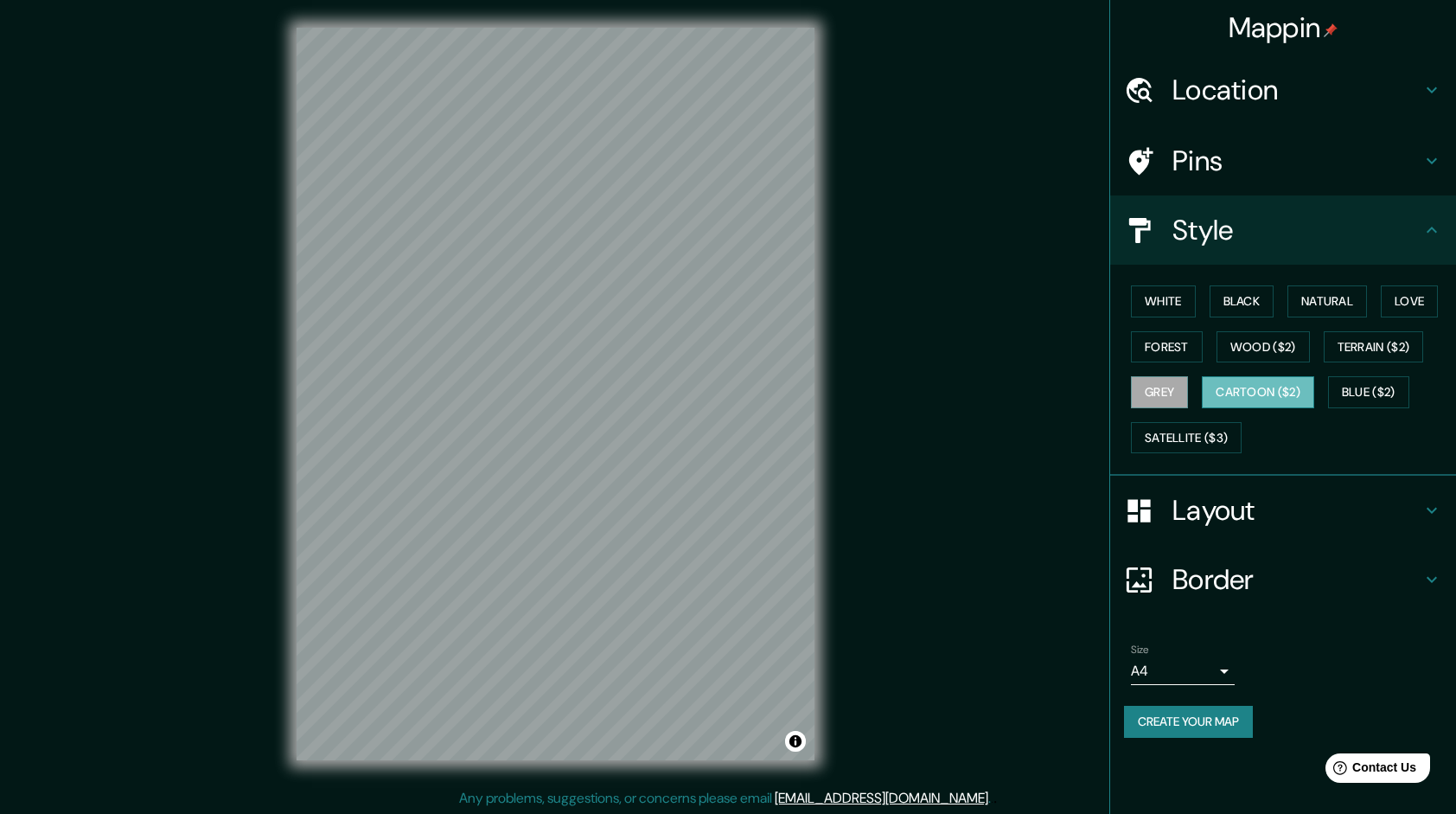
click at [1241, 394] on button "Cartoon ($2)" at bounding box center [1258, 391] width 112 height 32
click at [1358, 388] on button "Blue ($2)" at bounding box center [1369, 391] width 81 height 32
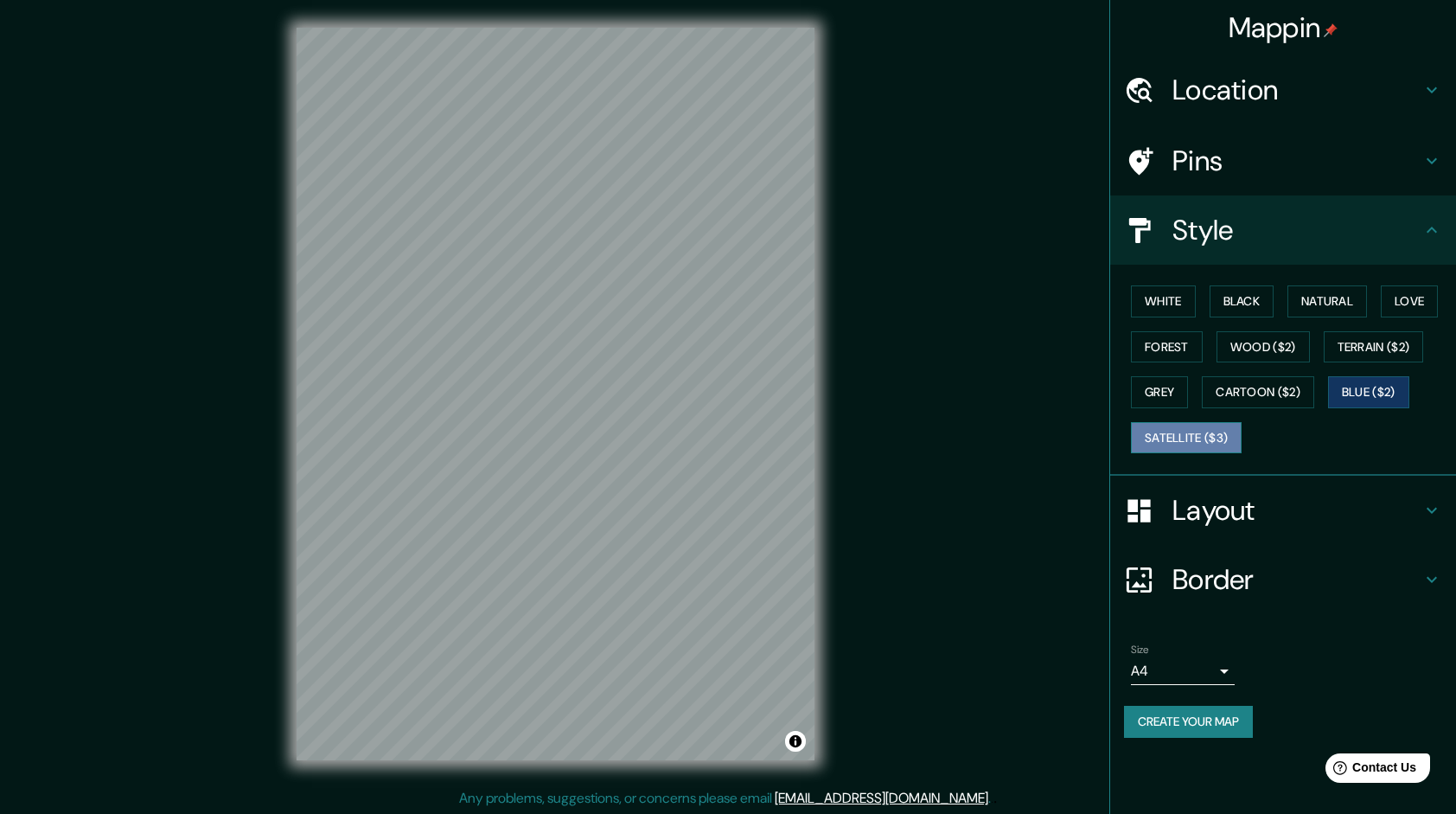
click at [1148, 434] on button "Satellite ($3)" at bounding box center [1186, 437] width 111 height 32
